Goal: Information Seeking & Learning: Check status

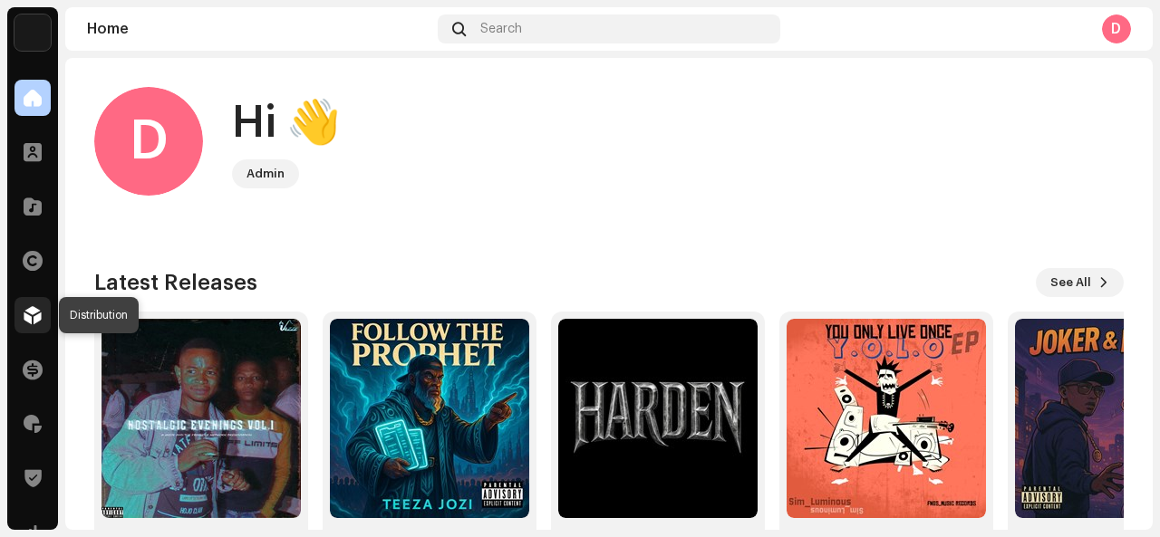
click at [40, 317] on span at bounding box center [33, 315] width 18 height 14
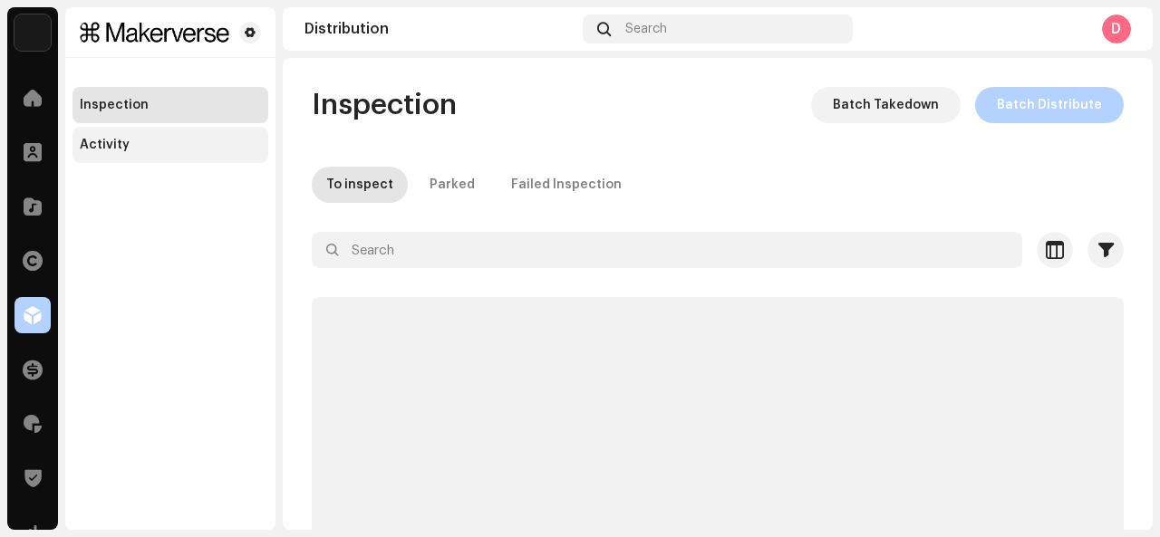
click at [172, 159] on div "Activity" at bounding box center [170, 145] width 196 height 36
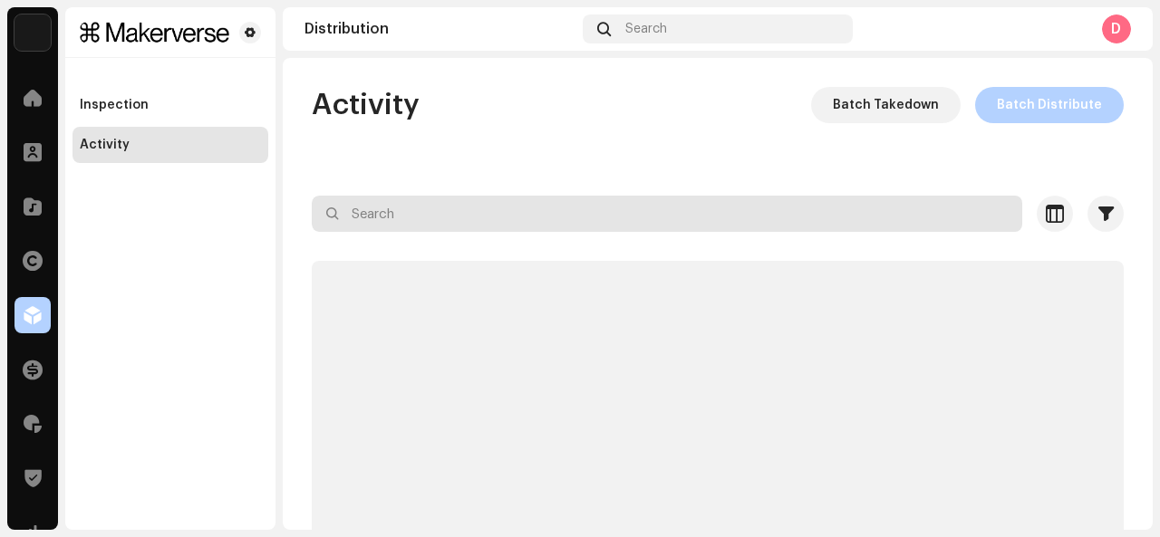
click at [458, 223] on div "Activity Batch Takedown Batch Distribute Selected 0 Select all Options Filters …" at bounding box center [718, 364] width 870 height 555
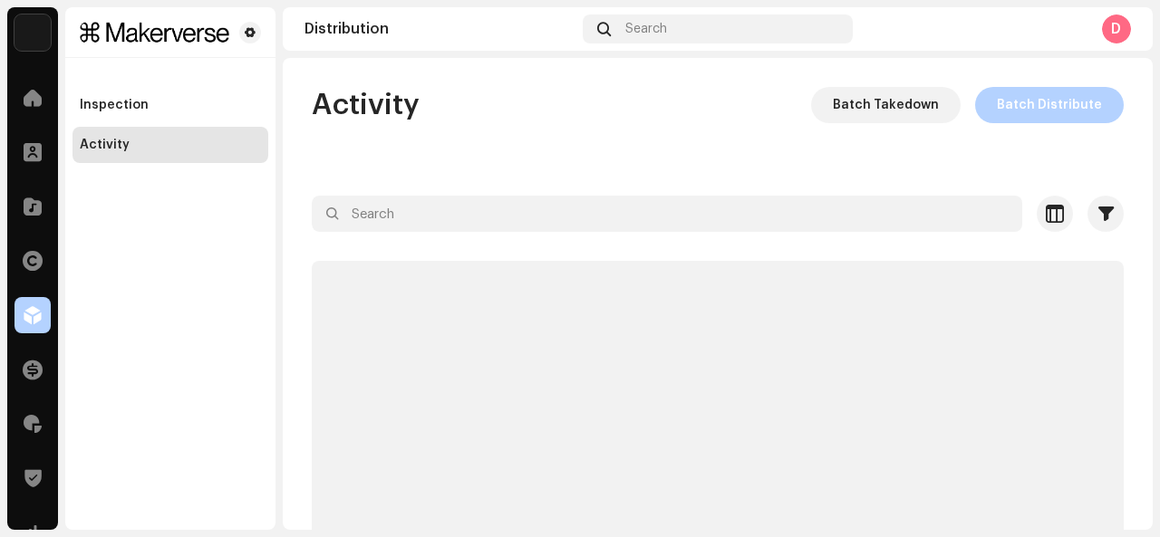
click at [458, 223] on div "Activity Batch Takedown Batch Distribute Selected 0 Select all Options Filters …" at bounding box center [718, 364] width 870 height 555
click at [458, 224] on div "Activity Batch Takedown Batch Distribute Selected 0 Select all Options Filters …" at bounding box center [718, 364] width 870 height 555
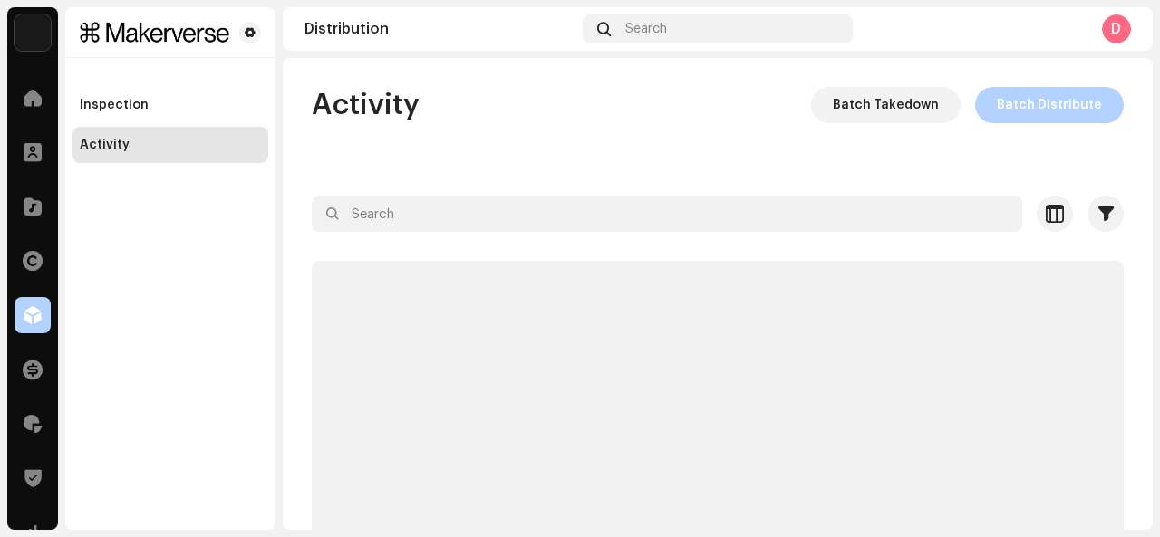
click at [458, 224] on div "Activity Batch Takedown Batch Distribute Selected 0 Select all Options Filters …" at bounding box center [718, 364] width 870 height 555
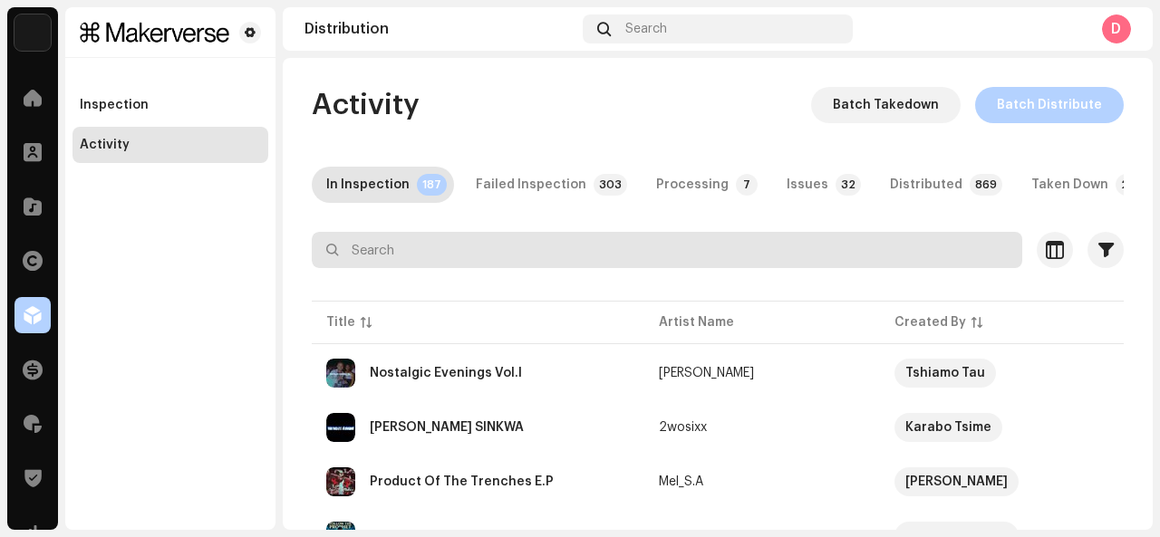
click at [457, 267] on input "text" at bounding box center [667, 250] width 710 height 36
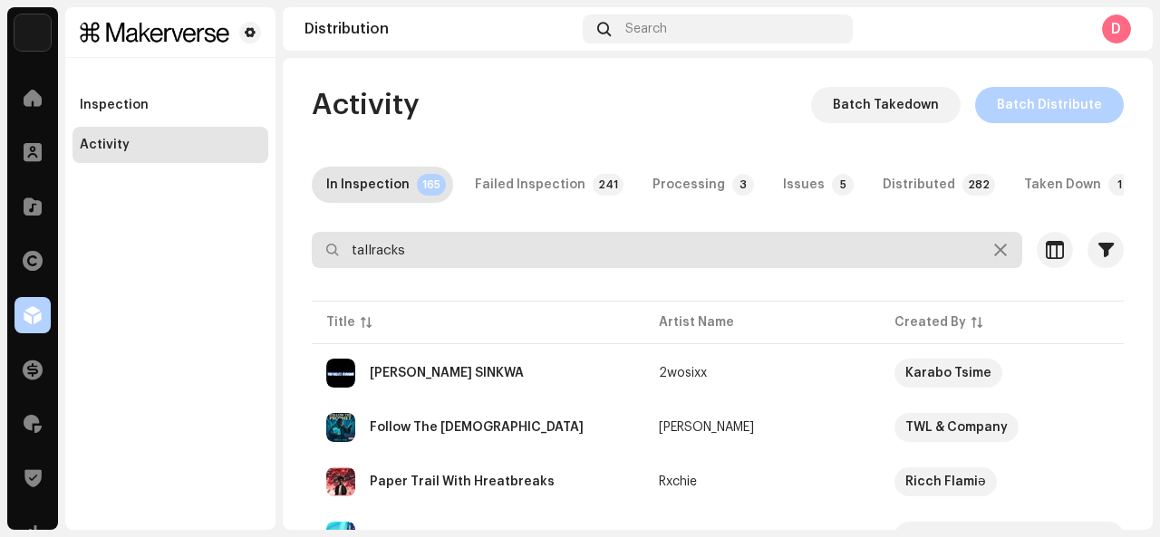
type input "tallracks"
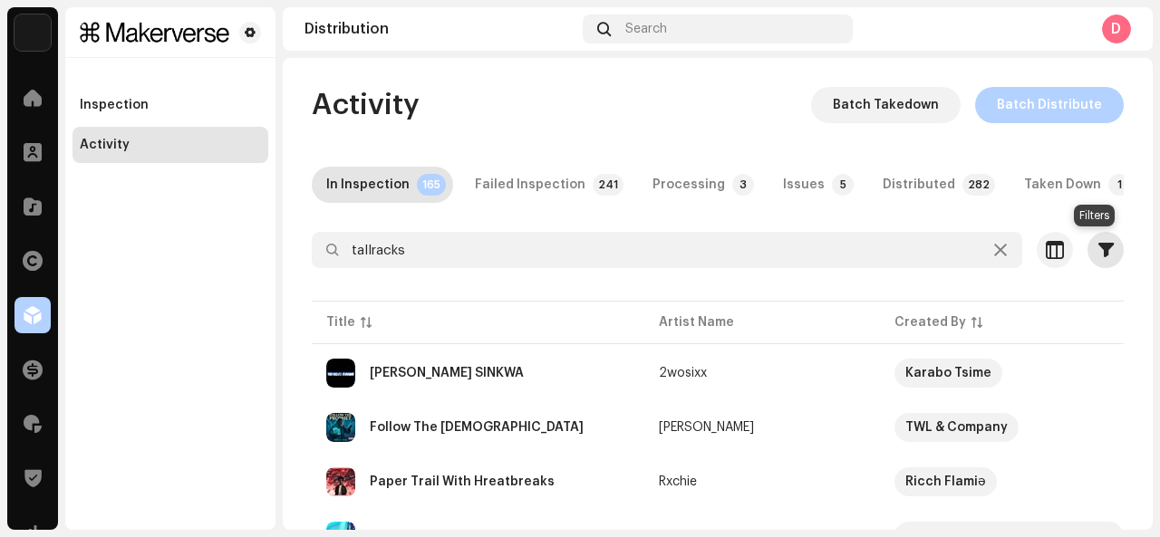
click at [1098, 248] on span "button" at bounding box center [1105, 250] width 15 height 14
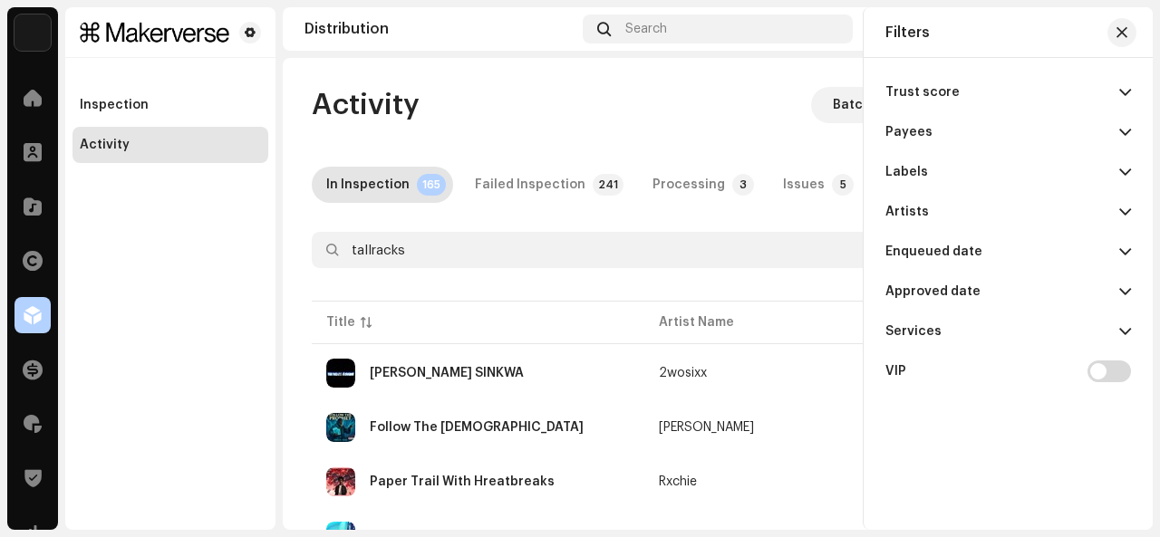
click at [590, 91] on div "Activity Batch Takedown Batch Distribute" at bounding box center [718, 105] width 812 height 36
click at [466, 109] on div "Activity Batch Takedown Batch Distribute" at bounding box center [718, 105] width 812 height 36
click at [1127, 35] on button "button" at bounding box center [1121, 32] width 29 height 29
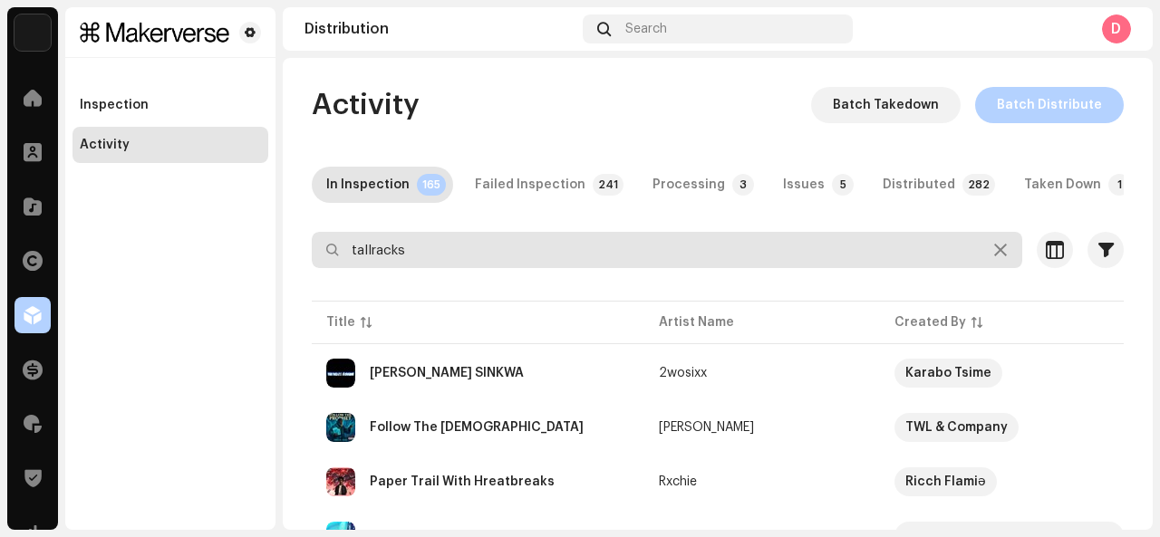
click at [702, 253] on input "tallracks" at bounding box center [667, 250] width 710 height 36
click at [473, 233] on input "Soldistro" at bounding box center [667, 250] width 710 height 36
click at [472, 248] on input "Soldistro" at bounding box center [667, 250] width 710 height 36
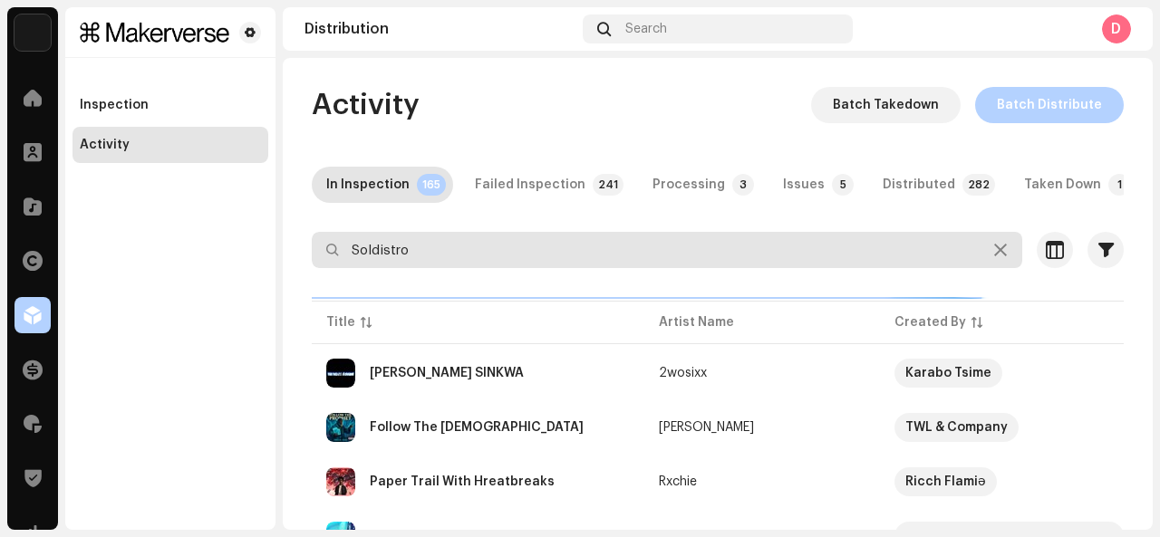
click at [472, 249] on input "Soldistro" at bounding box center [667, 250] width 710 height 36
type input "Soldistro"
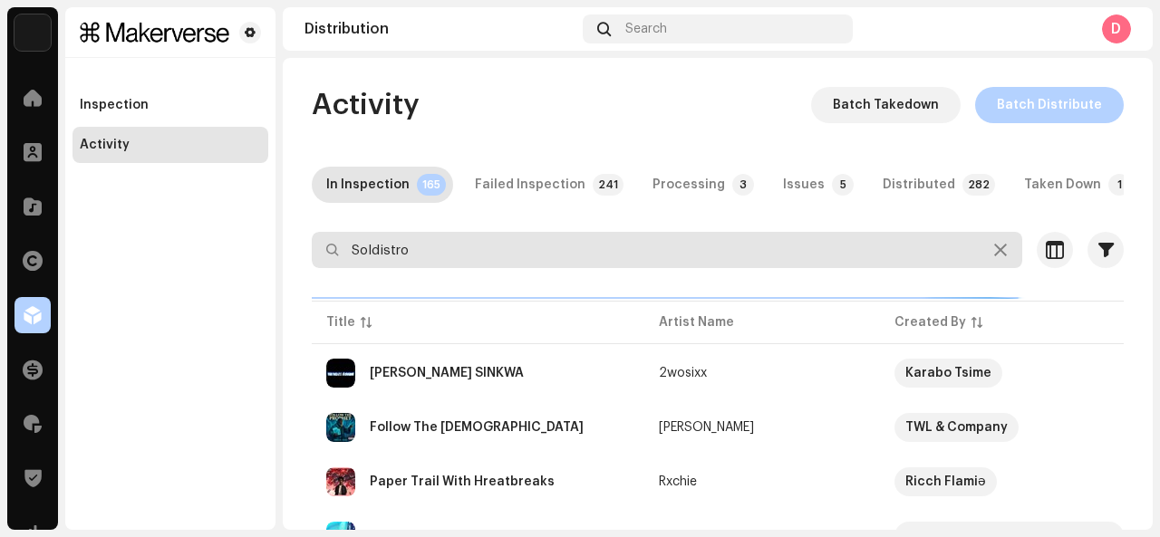
click at [472, 249] on input "Soldistro" at bounding box center [667, 250] width 710 height 36
click at [487, 258] on input "Soldistro" at bounding box center [667, 250] width 710 height 36
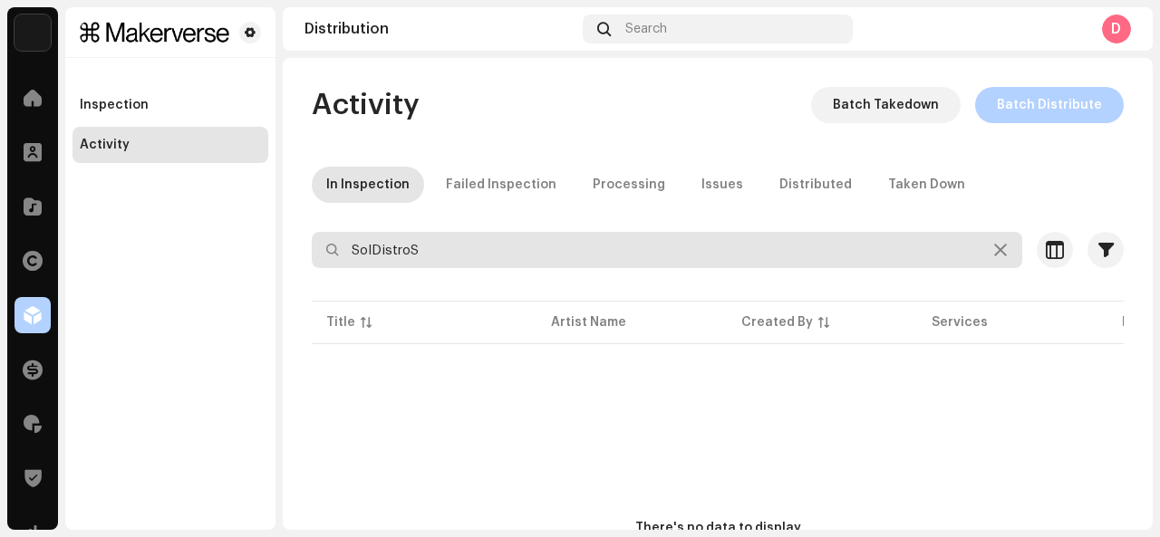
type input "SolDistro"
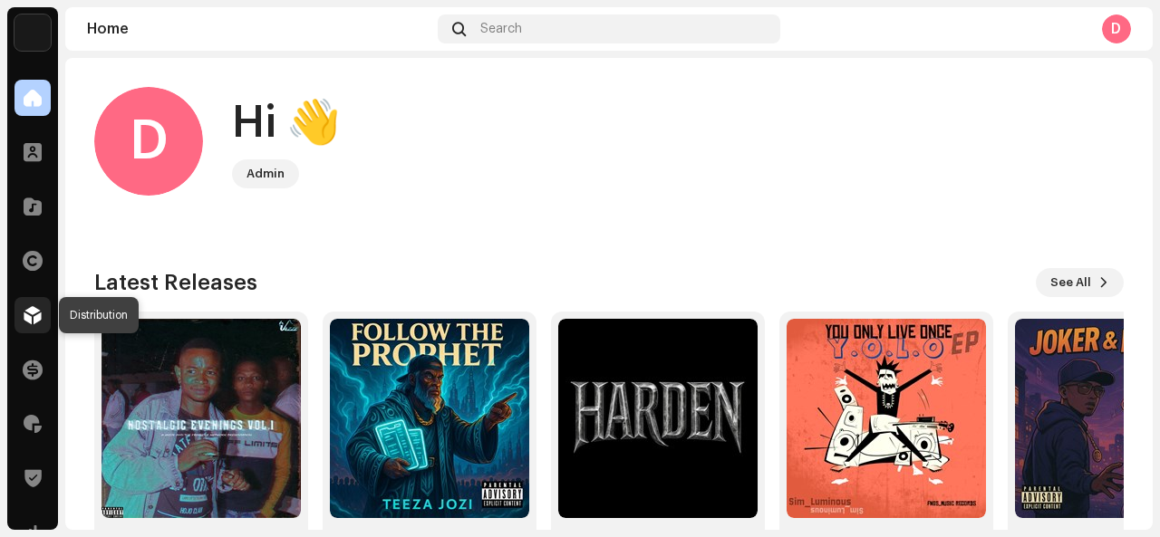
click at [25, 325] on div at bounding box center [32, 315] width 36 height 36
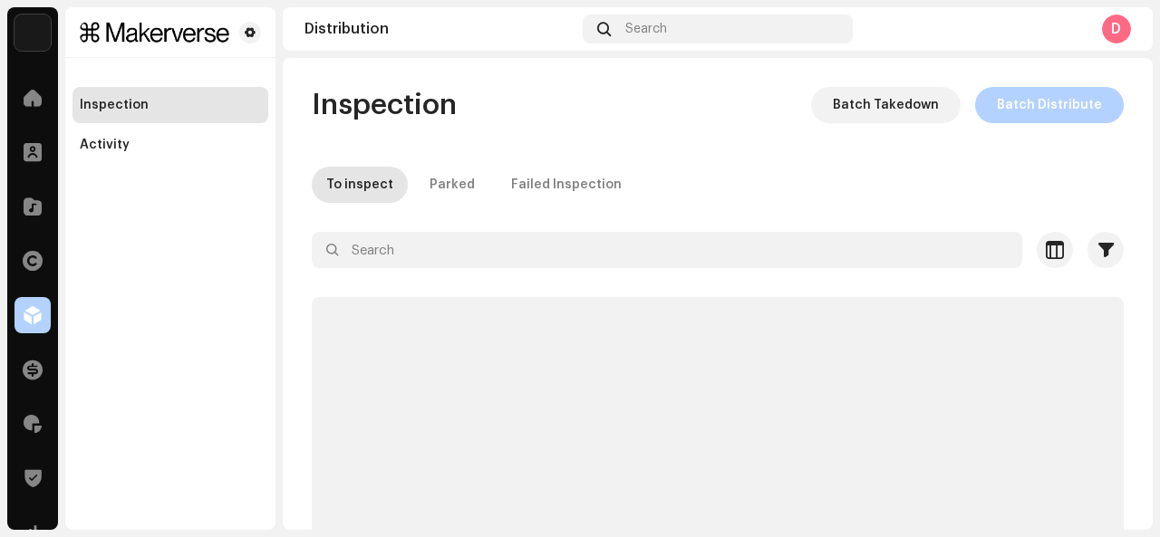
click at [25, 325] on div at bounding box center [32, 315] width 36 height 36
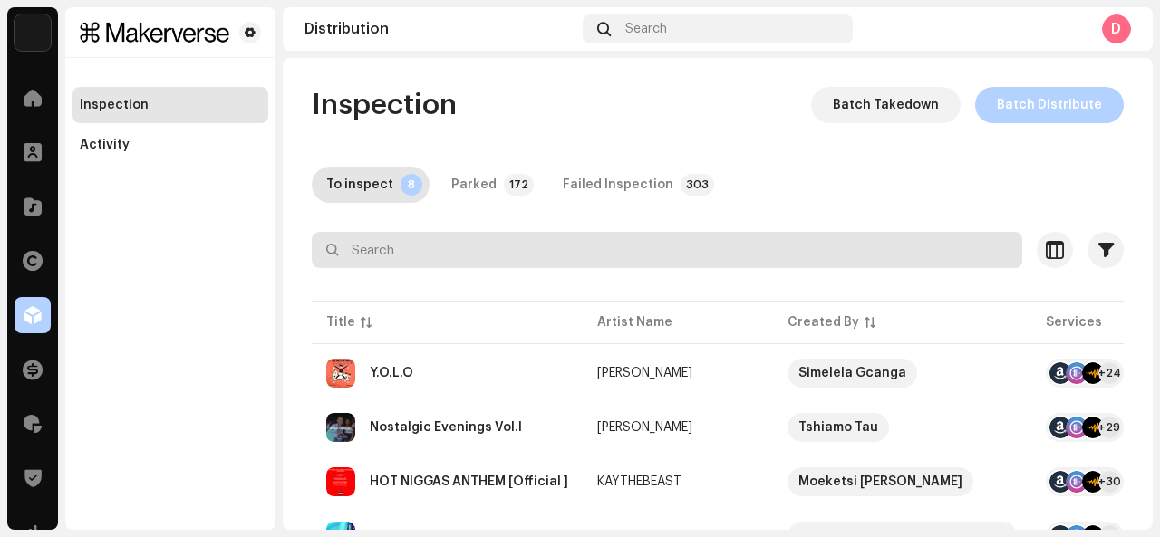
click at [386, 255] on input "text" at bounding box center [667, 250] width 710 height 36
